Goal: Task Accomplishment & Management: Manage account settings

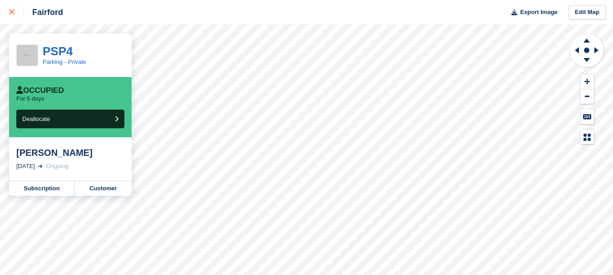
click at [11, 13] on icon at bounding box center [11, 11] width 5 height 5
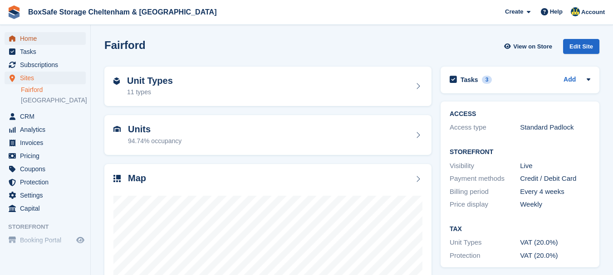
click at [36, 40] on span "Home" at bounding box center [47, 38] width 54 height 13
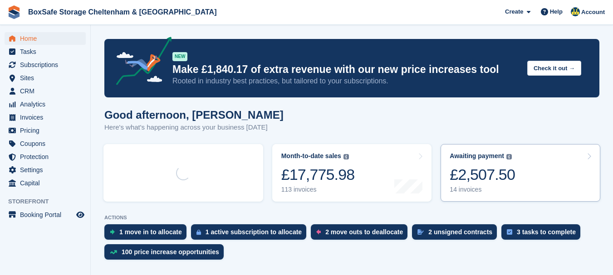
click at [482, 178] on div "£2,507.50" at bounding box center [482, 175] width 65 height 19
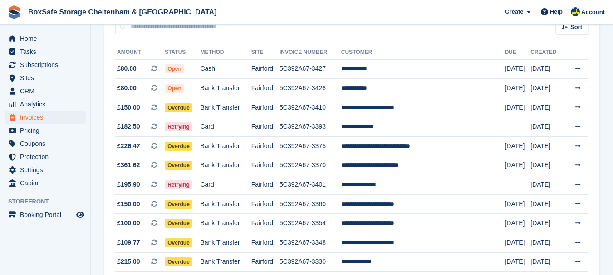
scroll to position [96, 0]
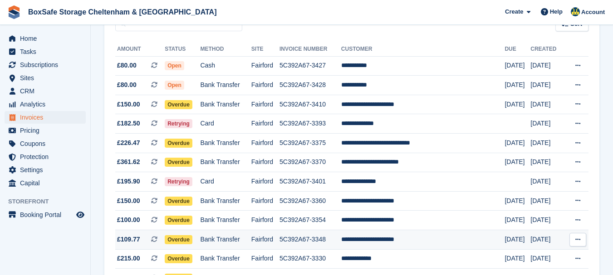
click at [430, 243] on td "**********" at bounding box center [423, 240] width 164 height 20
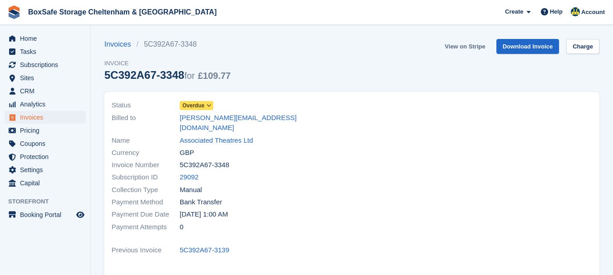
click at [482, 49] on link "View on Stripe" at bounding box center [465, 46] width 48 height 15
click at [66, 39] on span "Home" at bounding box center [47, 38] width 54 height 13
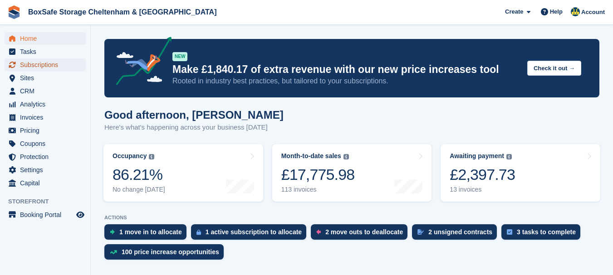
click at [52, 62] on span "Subscriptions" at bounding box center [47, 65] width 54 height 13
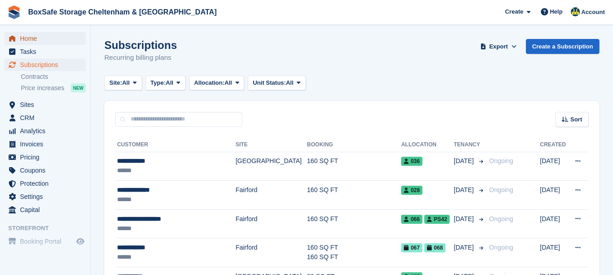
click at [55, 41] on span "Home" at bounding box center [47, 38] width 54 height 13
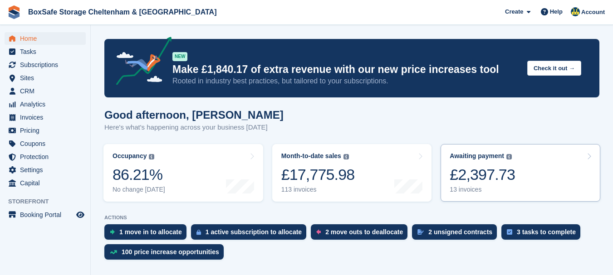
click at [463, 184] on div "£2,397.73" at bounding box center [482, 175] width 65 height 19
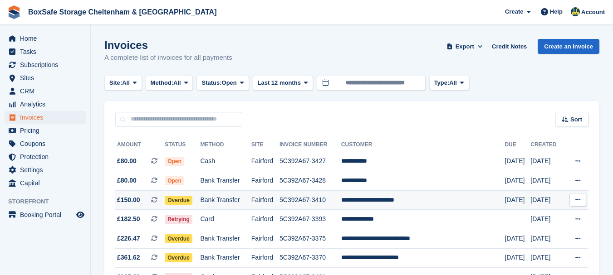
click at [413, 199] on td "**********" at bounding box center [423, 201] width 164 height 20
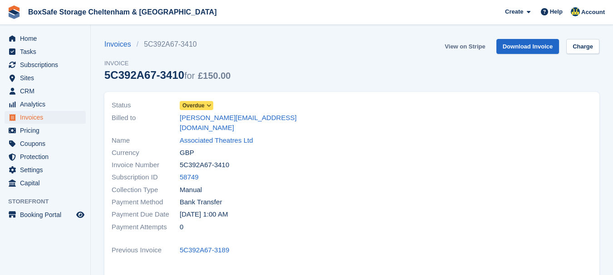
click at [464, 49] on link "View on Stripe" at bounding box center [465, 46] width 48 height 15
click at [43, 39] on span "Home" at bounding box center [47, 38] width 54 height 13
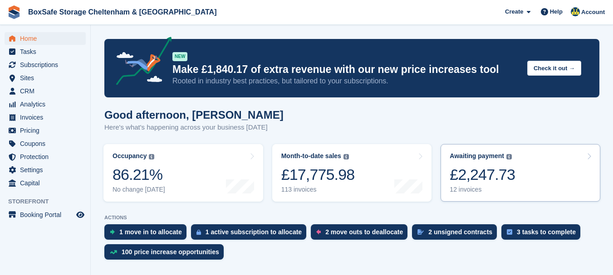
click at [473, 177] on div "£2,247.73" at bounding box center [482, 175] width 65 height 19
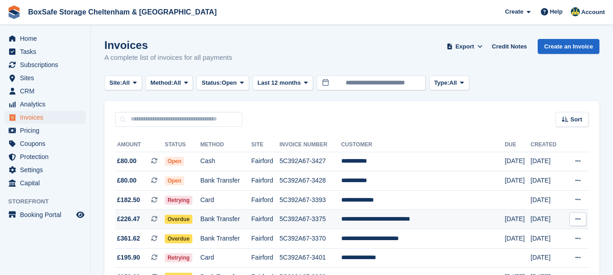
click at [408, 222] on td "**********" at bounding box center [423, 220] width 164 height 20
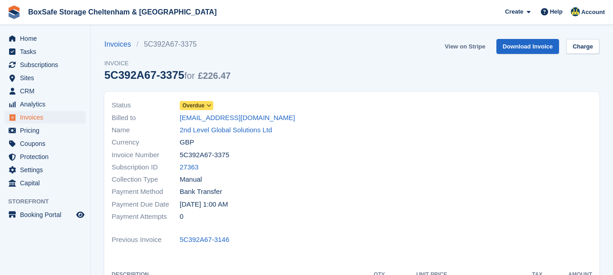
click at [473, 47] on link "View on Stripe" at bounding box center [465, 46] width 48 height 15
click at [43, 38] on span "Home" at bounding box center [47, 38] width 54 height 13
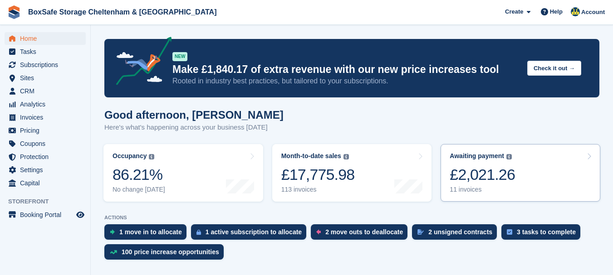
click at [504, 163] on div "Awaiting payment The total outstanding balance on all open invoices. £2,021.26 …" at bounding box center [482, 172] width 65 height 41
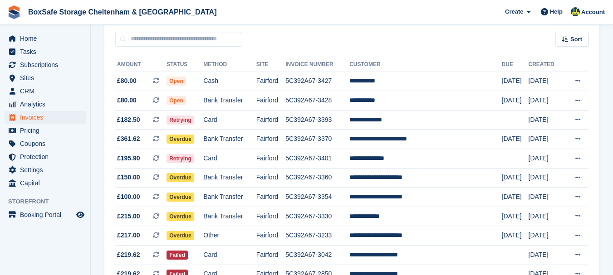
click at [612, 98] on html "BoxSafe Storage Cheltenham & Fairford Create Subscription Invoice Contact Deal …" at bounding box center [306, 57] width 613 height 275
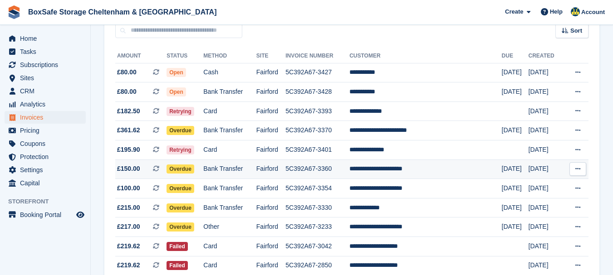
click at [438, 171] on td "**********" at bounding box center [425, 170] width 152 height 20
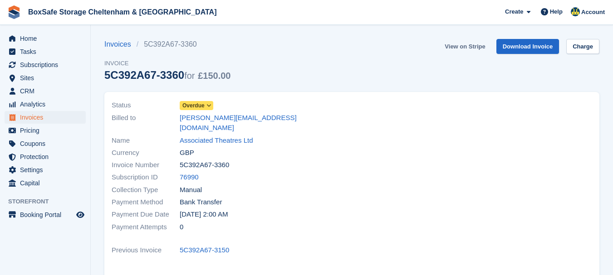
click at [474, 48] on link "View on Stripe" at bounding box center [465, 46] width 48 height 15
click at [55, 36] on span "Home" at bounding box center [47, 38] width 54 height 13
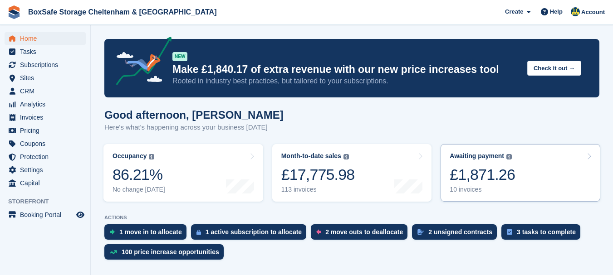
click at [477, 174] on div "£1,871.26" at bounding box center [482, 175] width 65 height 19
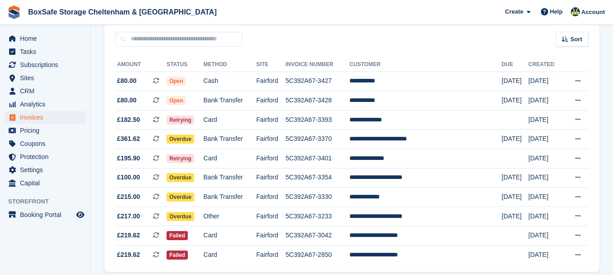
scroll to position [102, 0]
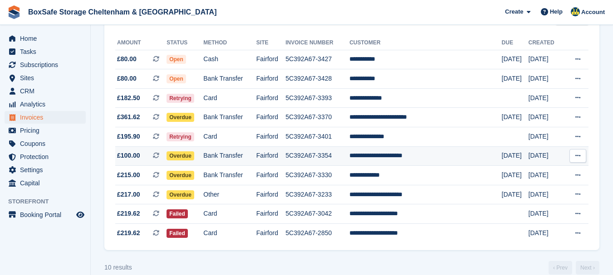
click at [412, 154] on td "**********" at bounding box center [425, 157] width 152 height 20
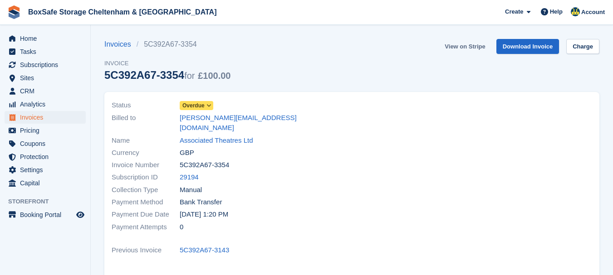
click at [474, 48] on link "View on Stripe" at bounding box center [465, 46] width 48 height 15
click at [56, 41] on span "Home" at bounding box center [47, 38] width 54 height 13
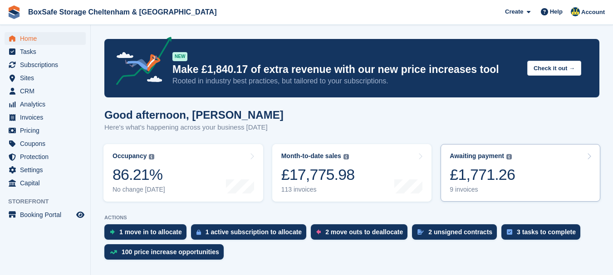
click at [488, 177] on div "£1,771.26" at bounding box center [482, 175] width 65 height 19
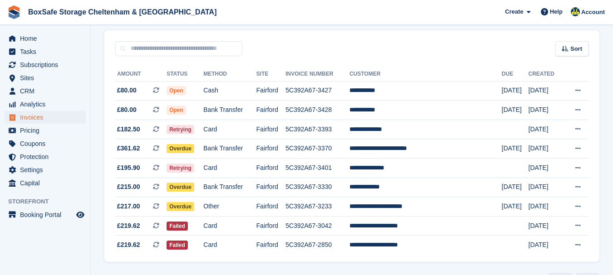
scroll to position [96, 0]
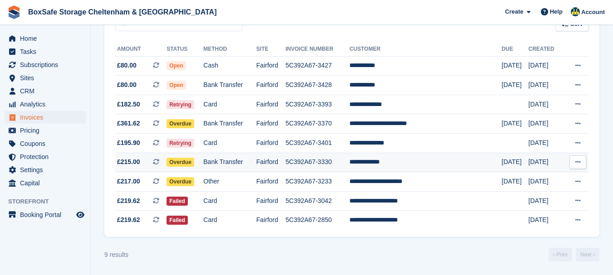
click at [407, 164] on td "**********" at bounding box center [425, 163] width 152 height 20
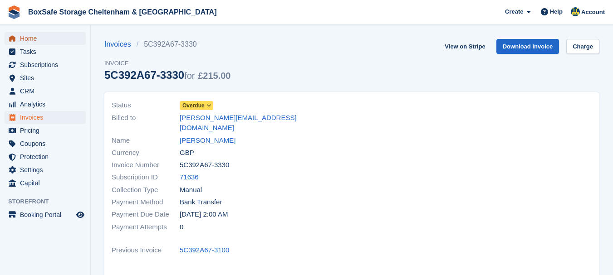
click at [36, 37] on span "Home" at bounding box center [47, 38] width 54 height 13
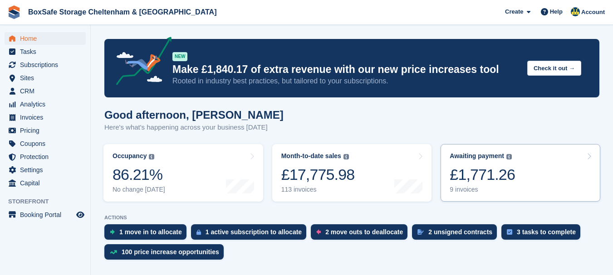
click at [510, 166] on div "£1,771.26" at bounding box center [482, 175] width 65 height 19
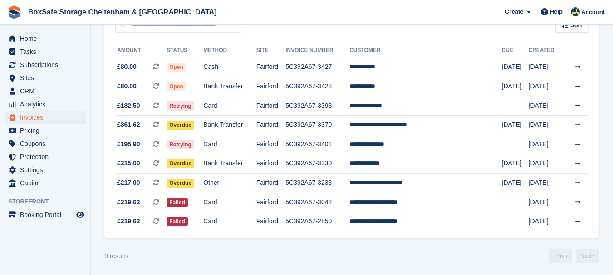
scroll to position [96, 0]
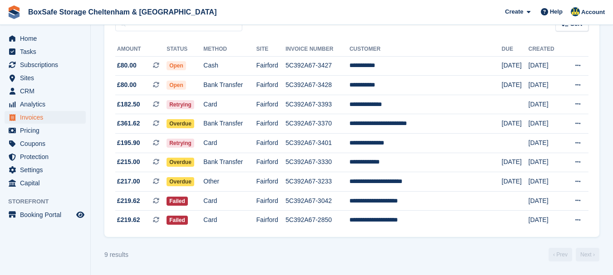
click at [612, 125] on html "BoxSafe Storage Cheltenham & [GEOGRAPHIC_DATA] Create Subscription Invoice Cont…" at bounding box center [306, 41] width 613 height 275
click at [53, 33] on span "Home" at bounding box center [47, 38] width 54 height 13
